Goal: Transaction & Acquisition: Download file/media

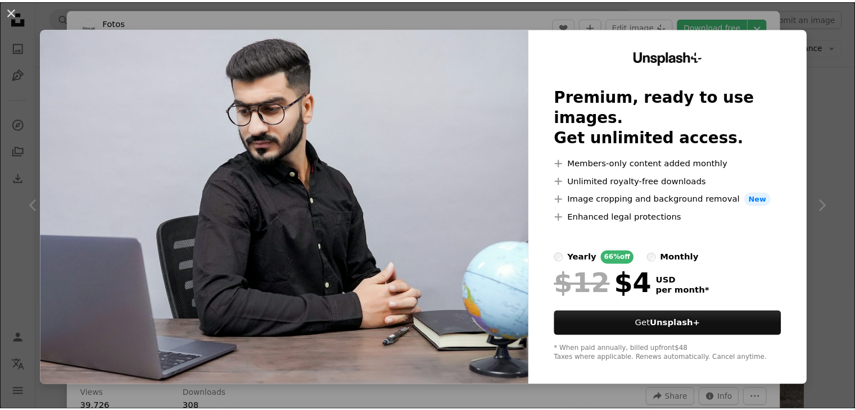
scroll to position [13178, 0]
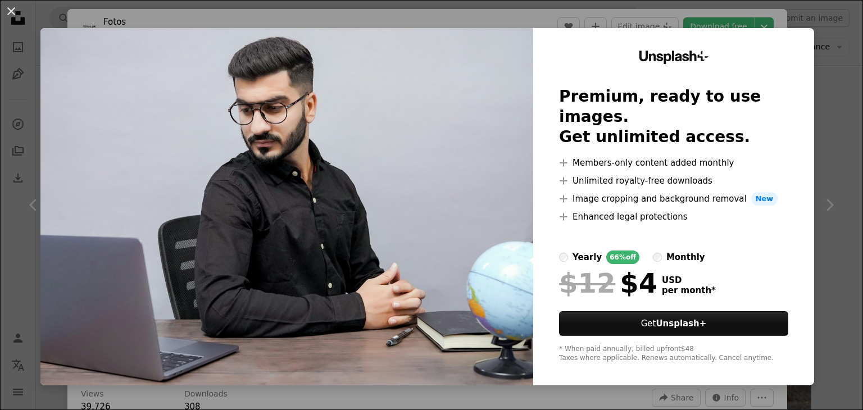
click at [822, 174] on div "An X shape Unsplash+ Premium, ready to use images. Get unlimited access. A plus…" at bounding box center [431, 205] width 863 height 410
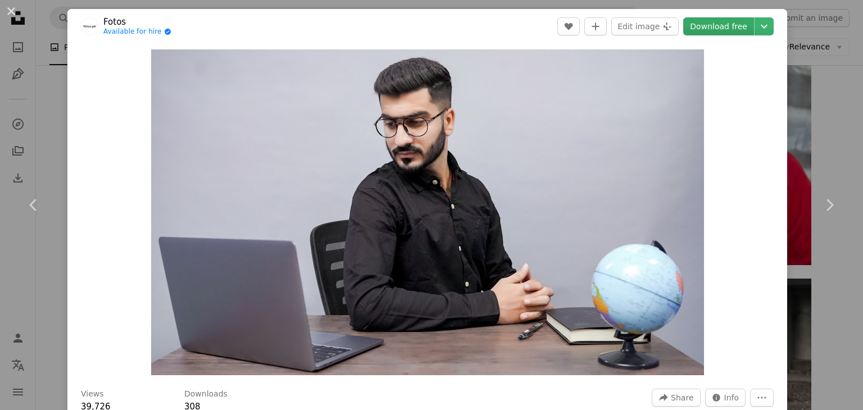
click at [722, 30] on link "Download free" at bounding box center [719, 26] width 71 height 18
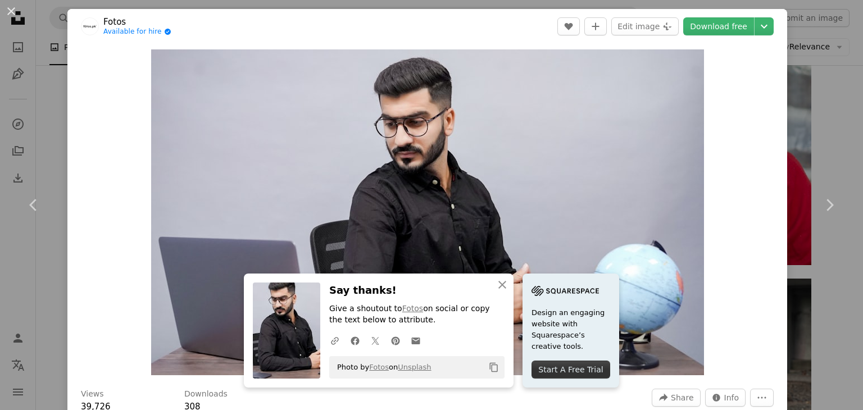
click at [803, 119] on div "An X shape Chevron left Chevron right An X shape Close Say thanks! Give a shout…" at bounding box center [431, 205] width 863 height 410
